Goal: Task Accomplishment & Management: Manage account settings

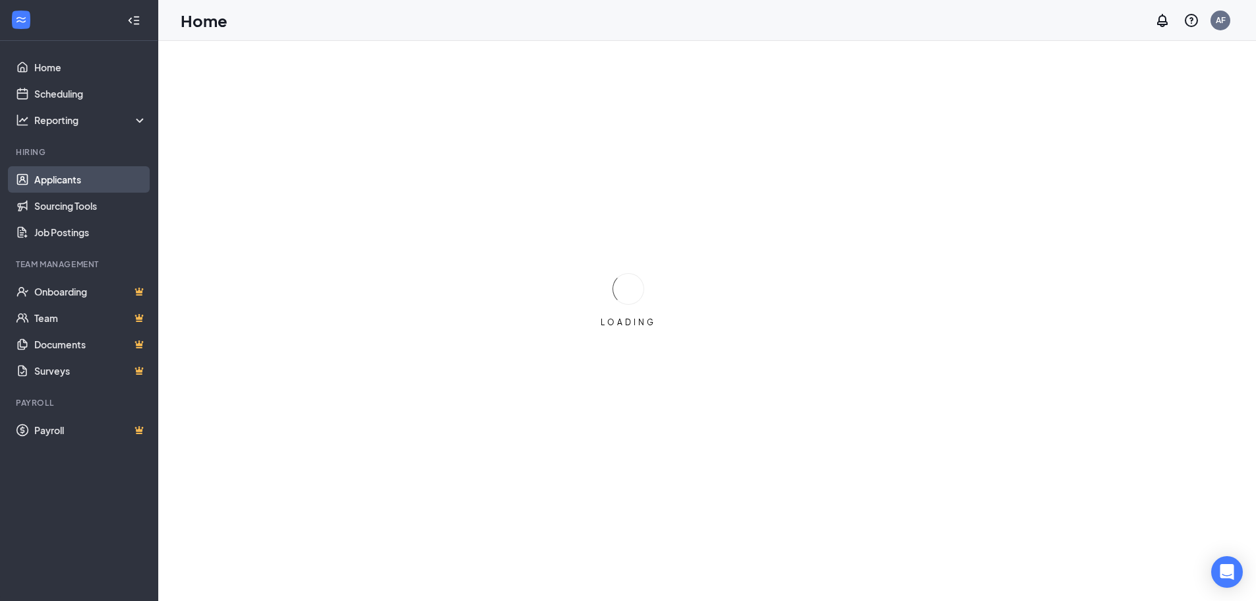
click at [59, 173] on link "Applicants" at bounding box center [90, 179] width 113 height 26
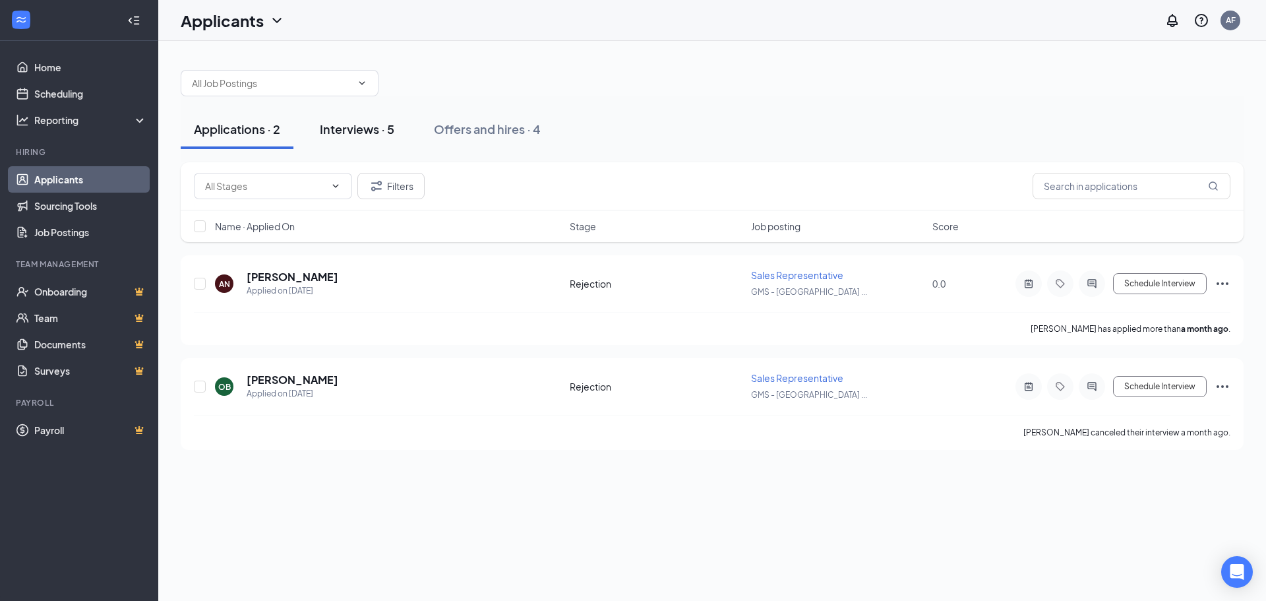
click at [353, 131] on div "Interviews · 5" at bounding box center [357, 129] width 75 height 16
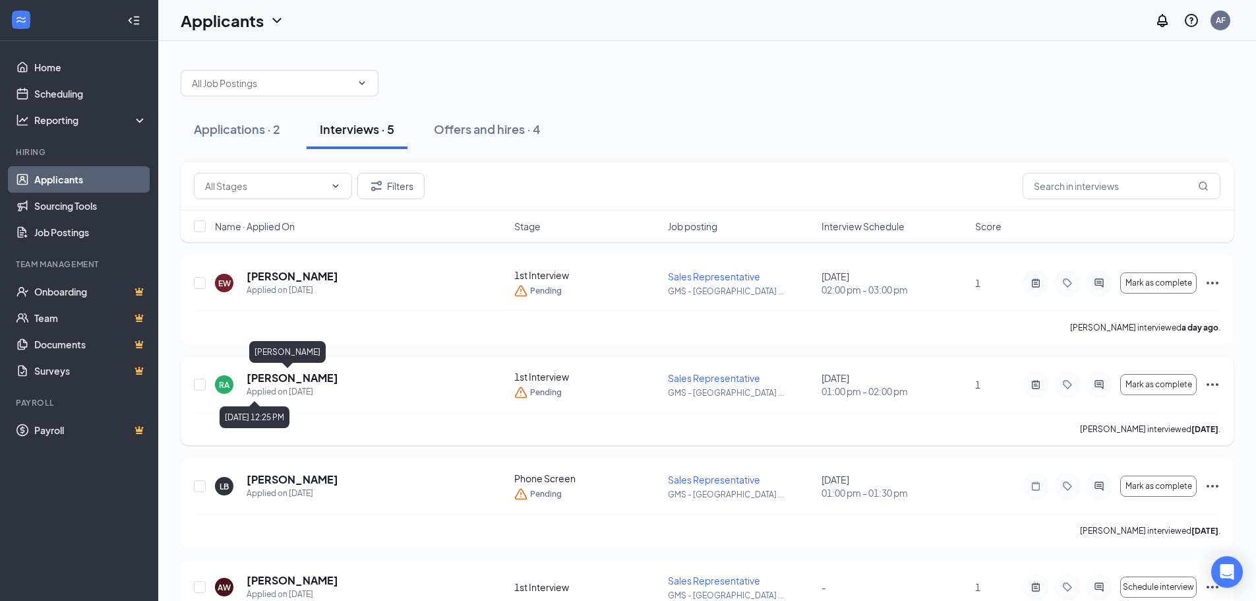
click at [294, 375] on h5 "[PERSON_NAME]" at bounding box center [293, 378] width 92 height 15
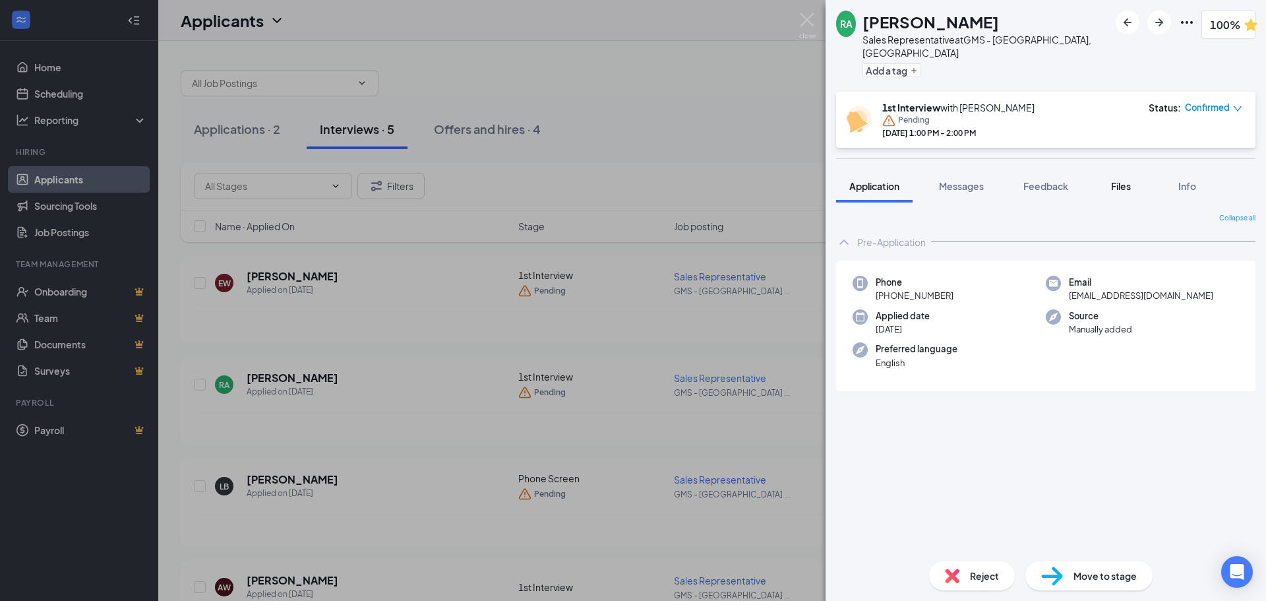
click at [1138, 171] on button "Files" at bounding box center [1120, 185] width 53 height 33
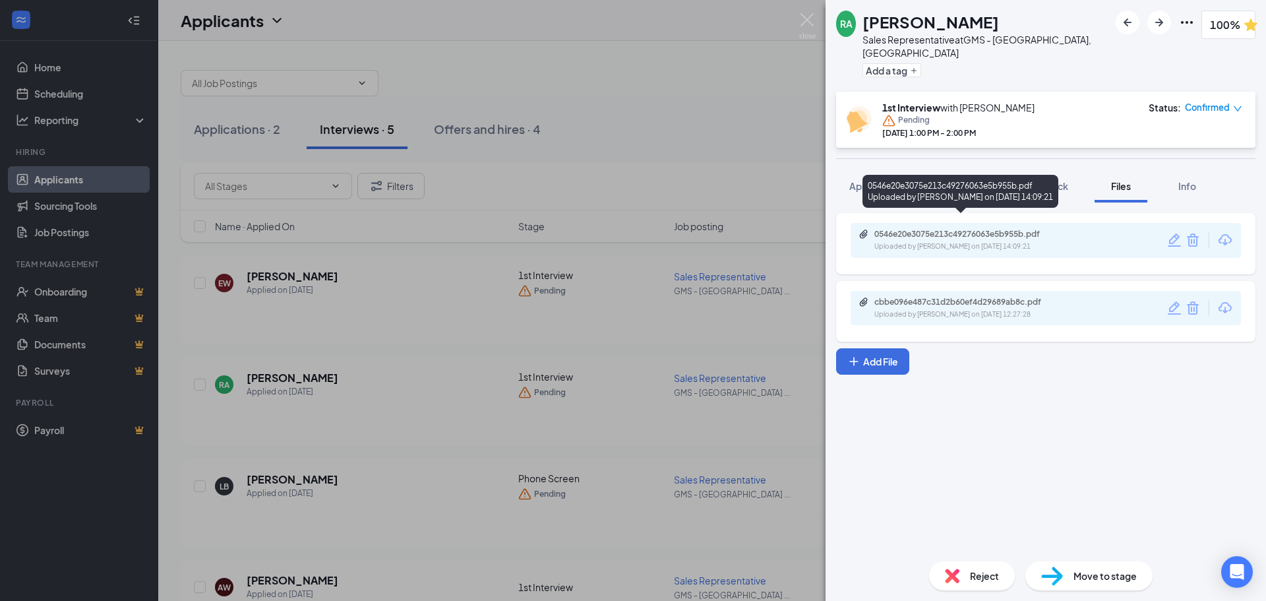
click at [1085, 223] on div "0546e20e3075e213c49276063e5b955b.pdf Uploaded by [PERSON_NAME] on [DATE] 14:09:…" at bounding box center [1046, 240] width 390 height 35
click at [971, 229] on div "0546e20e3075e213c49276063e5b955b.pdf" at bounding box center [966, 234] width 185 height 11
